Goal: Transaction & Acquisition: Purchase product/service

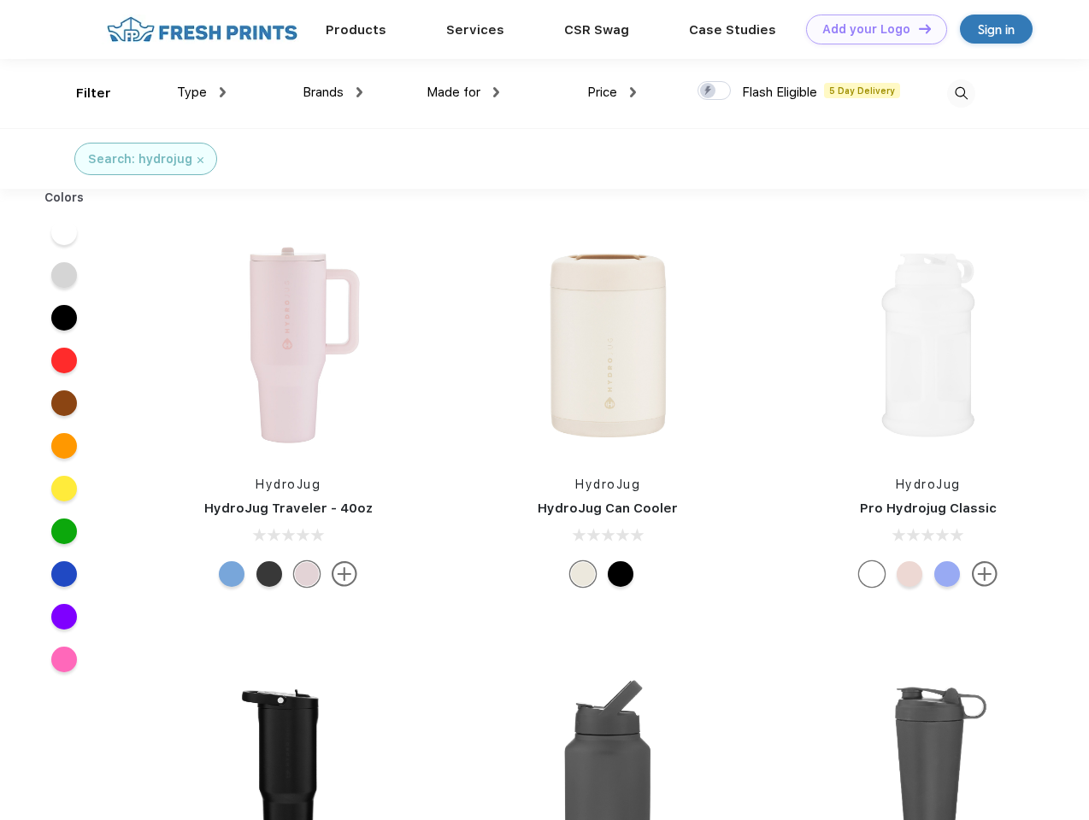
click at [870, 29] on link "Add your Logo Design Tool" at bounding box center [876, 30] width 141 height 30
click at [0, 0] on div "Design Tool" at bounding box center [0, 0] width 0 height 0
click at [917, 28] on link "Add your Logo Design Tool" at bounding box center [876, 30] width 141 height 30
click at [82, 93] on div "Filter" at bounding box center [93, 94] width 35 height 20
click at [202, 92] on span "Type" at bounding box center [192, 92] width 30 height 15
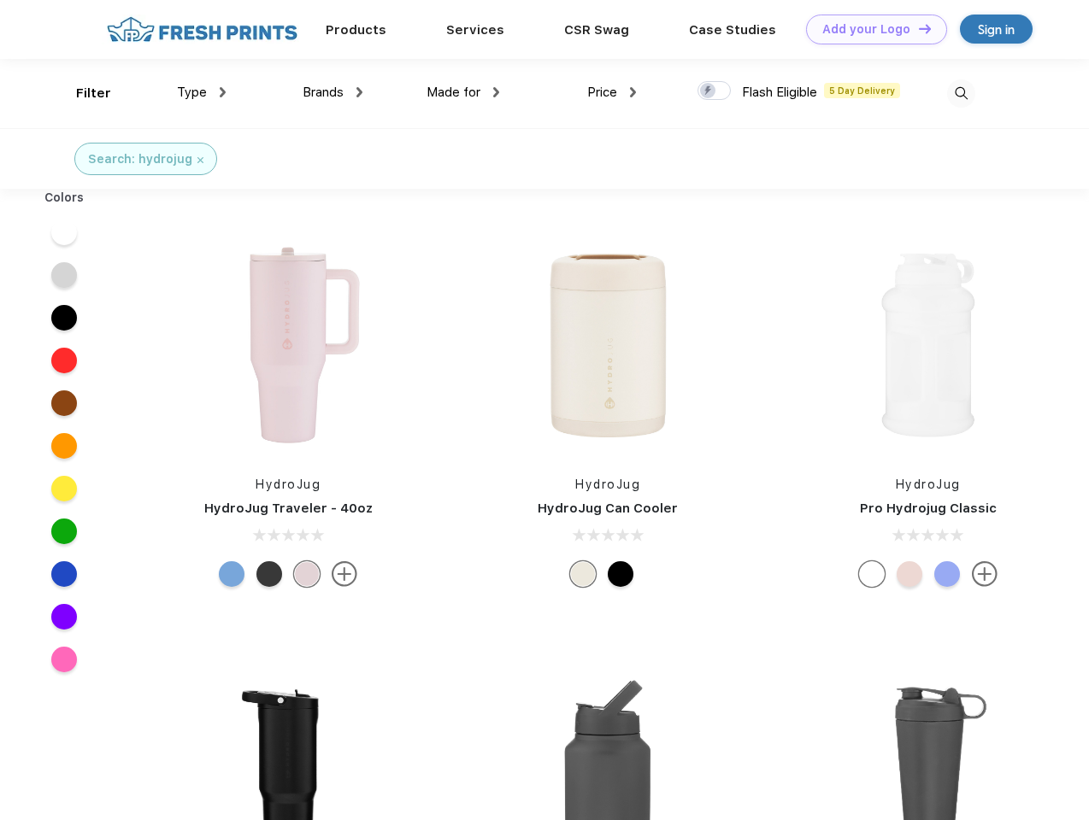
click at [332, 92] on span "Brands" at bounding box center [323, 92] width 41 height 15
click at [463, 92] on span "Made for" at bounding box center [453, 92] width 54 height 15
click at [612, 92] on span "Price" at bounding box center [602, 92] width 30 height 15
click at [714, 91] on div at bounding box center [713, 90] width 33 height 19
click at [708, 91] on input "checkbox" at bounding box center [702, 85] width 11 height 11
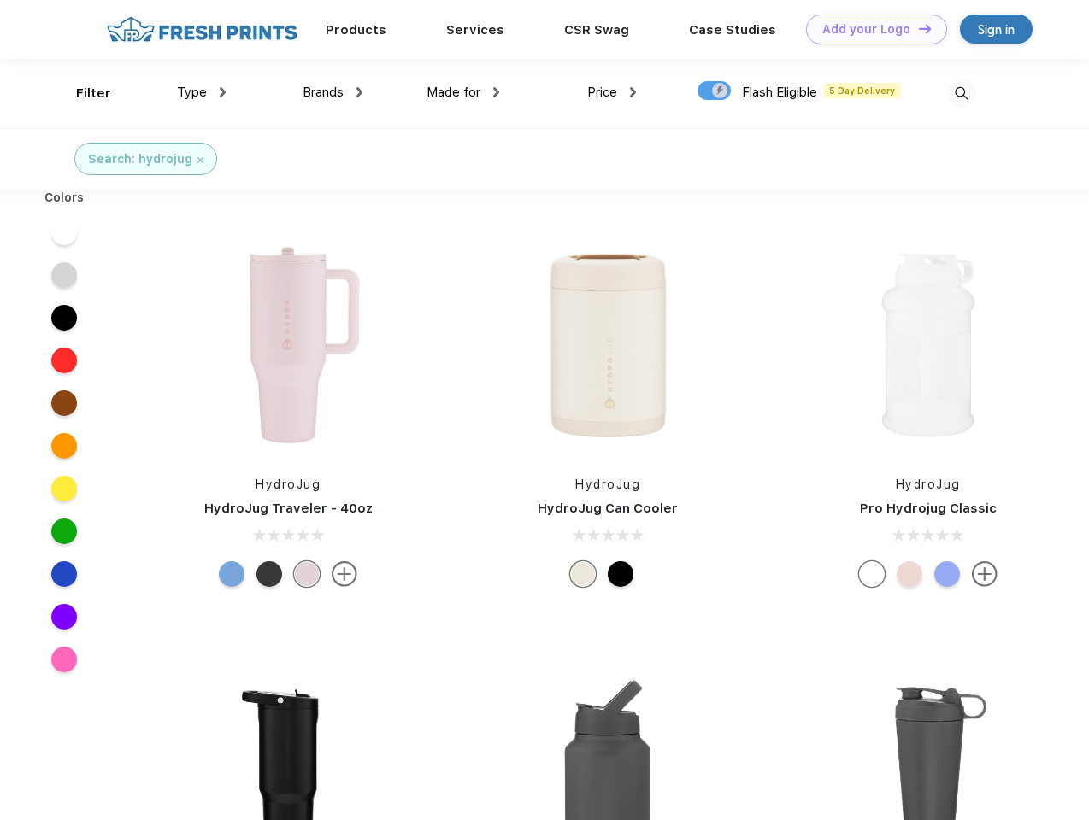
click at [961, 93] on img at bounding box center [961, 93] width 28 height 28
